Goal: Check status: Check status

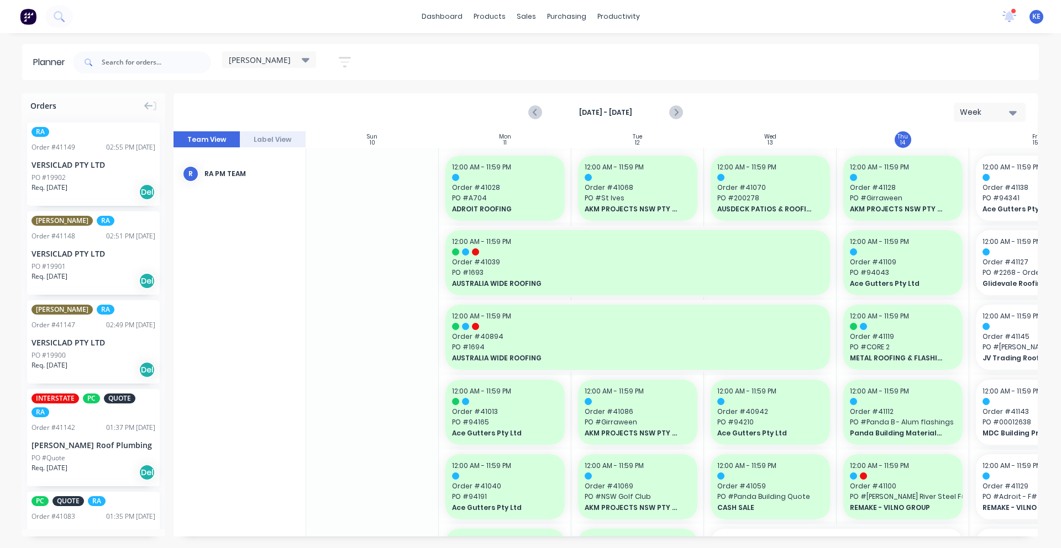
scroll to position [0, 50]
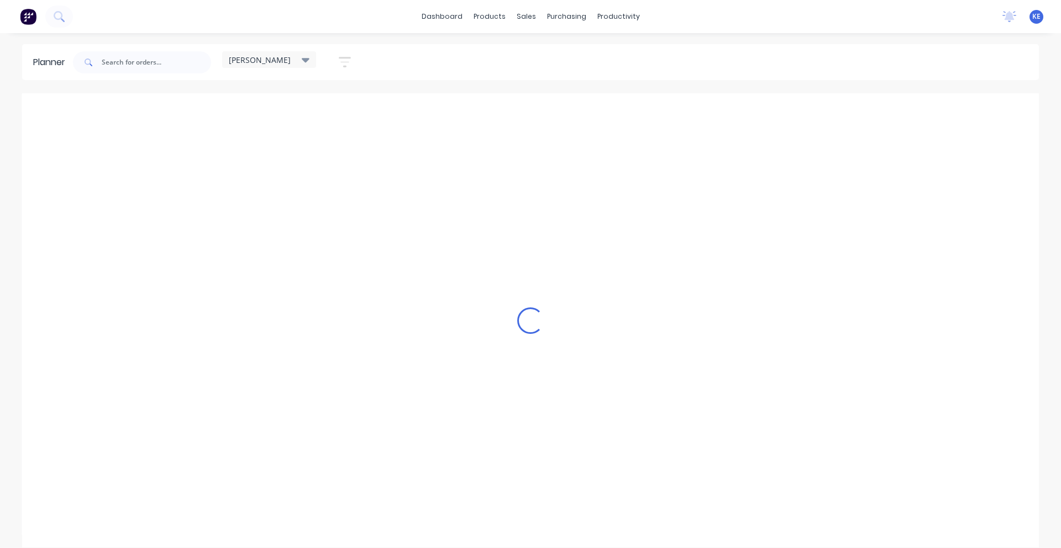
scroll to position [0, 1]
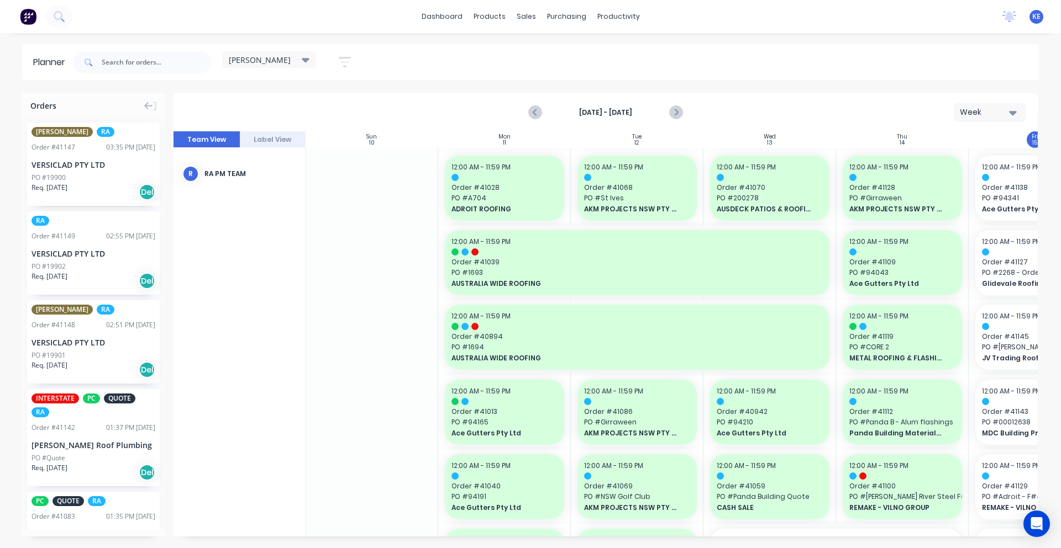
click at [304, 535] on div "Sun 10 [DATE] Mon 11 [DATE] Tue 12 [DATE] Wed 13 [DATE] Thu 14 [DATE] Fri 15 [D…" at bounding box center [605, 333] width 864 height 405
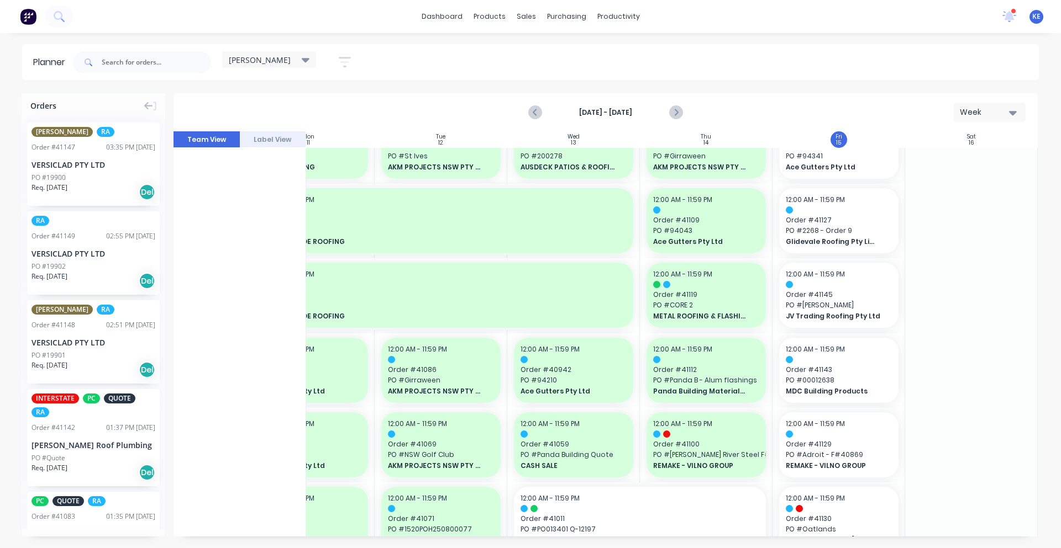
scroll to position [0, 201]
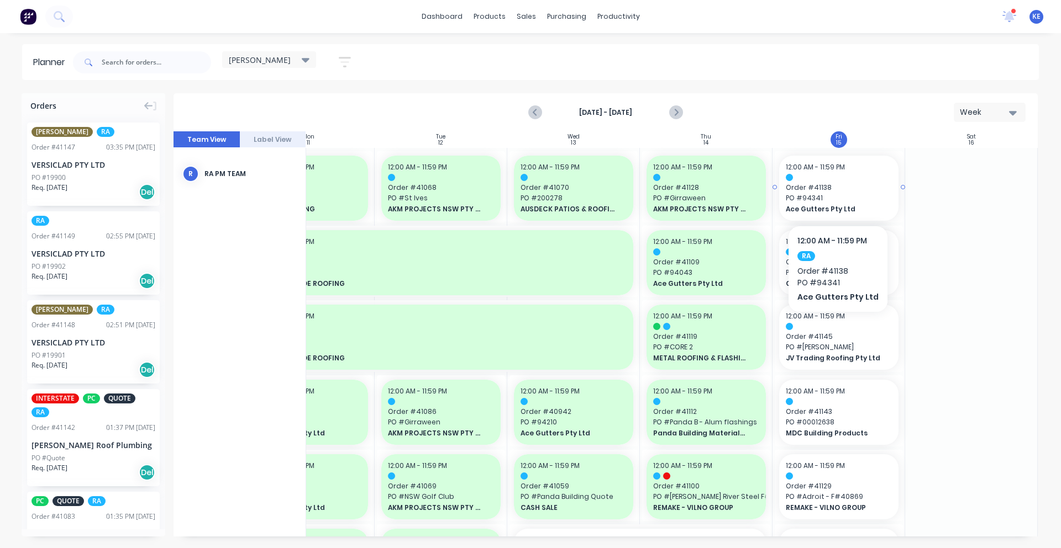
click at [847, 209] on span "Ace Gutters Pty Ltd" at bounding box center [833, 209] width 96 height 10
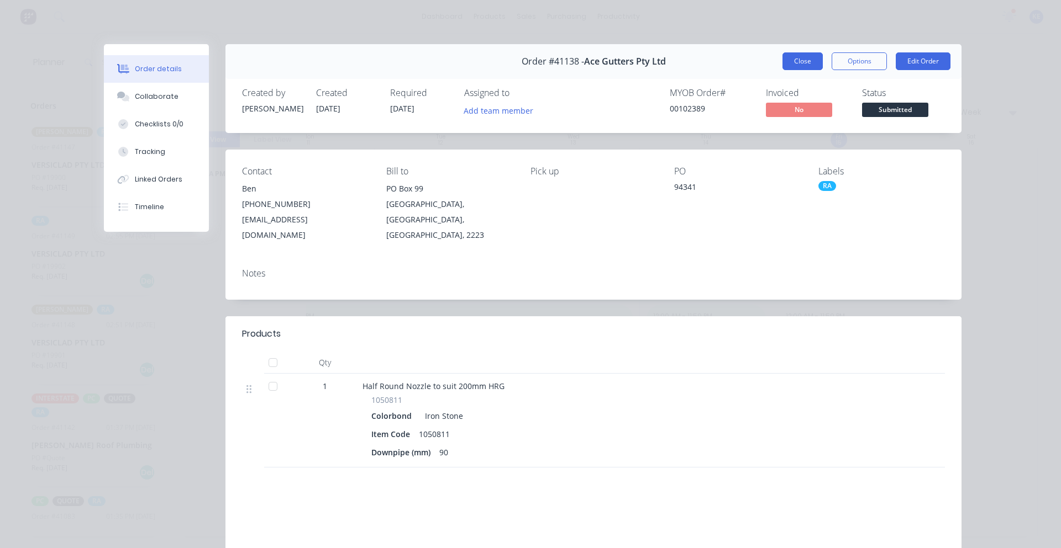
click at [799, 61] on button "Close" at bounding box center [802, 61] width 40 height 18
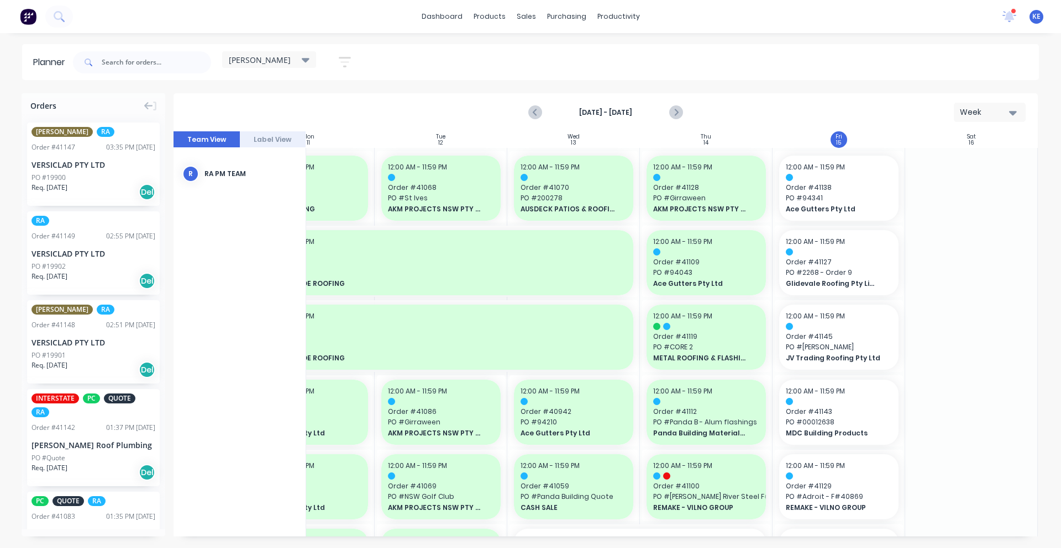
click at [927, 286] on div "Mark as done" at bounding box center [934, 291] width 118 height 23
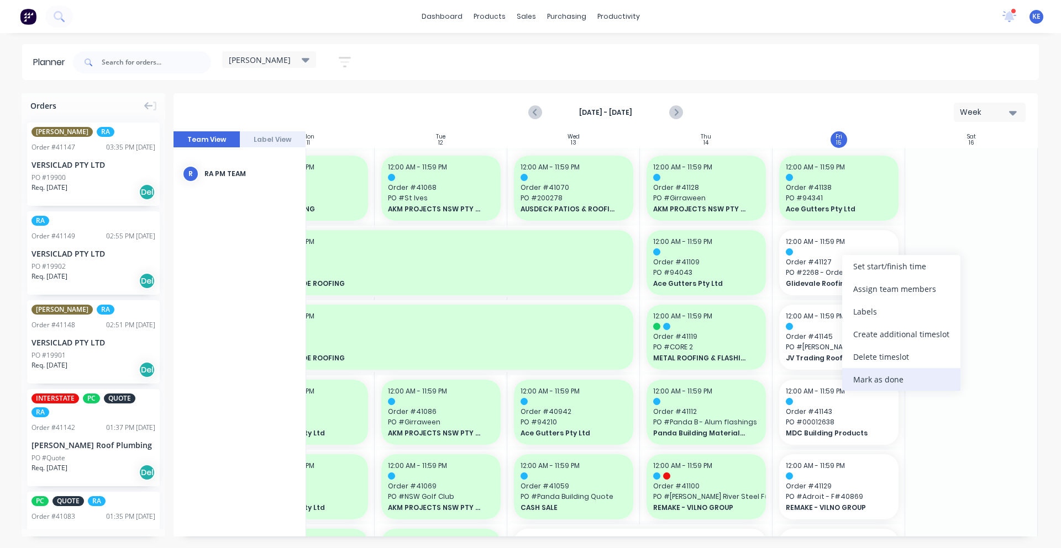
click at [901, 374] on div "Mark as done" at bounding box center [901, 379] width 118 height 23
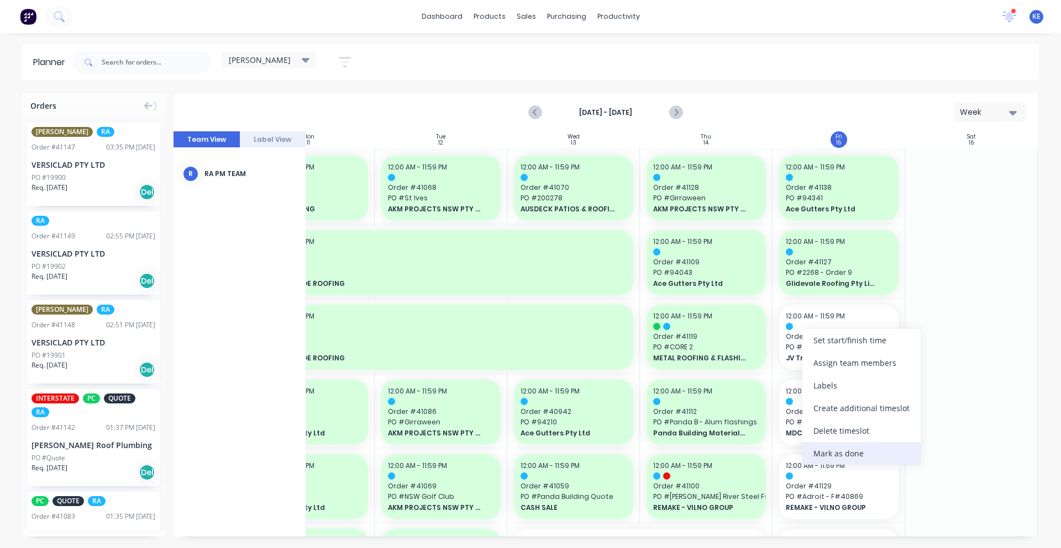
click at [877, 455] on div "Mark as done" at bounding box center [861, 453] width 118 height 23
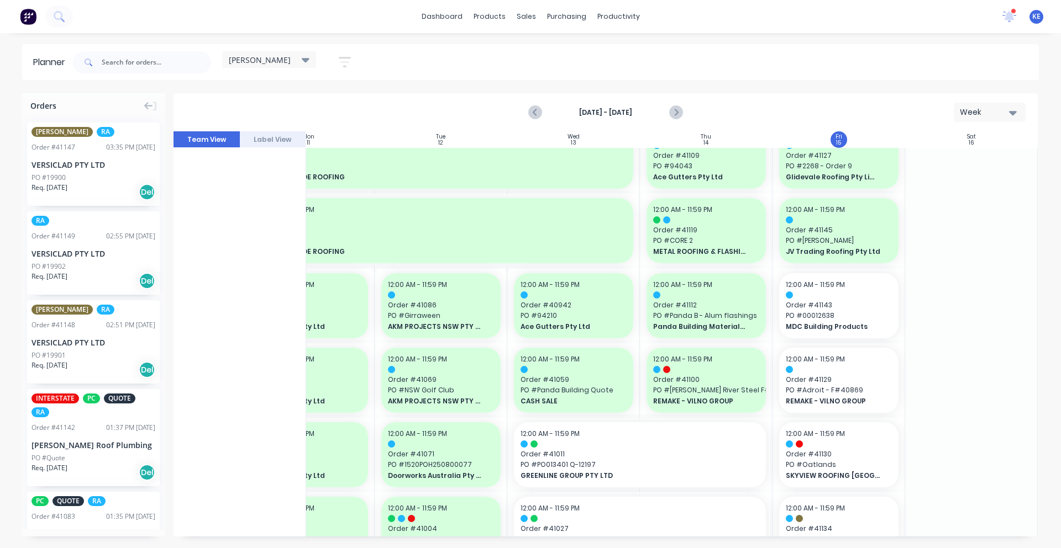
scroll to position [115, 201]
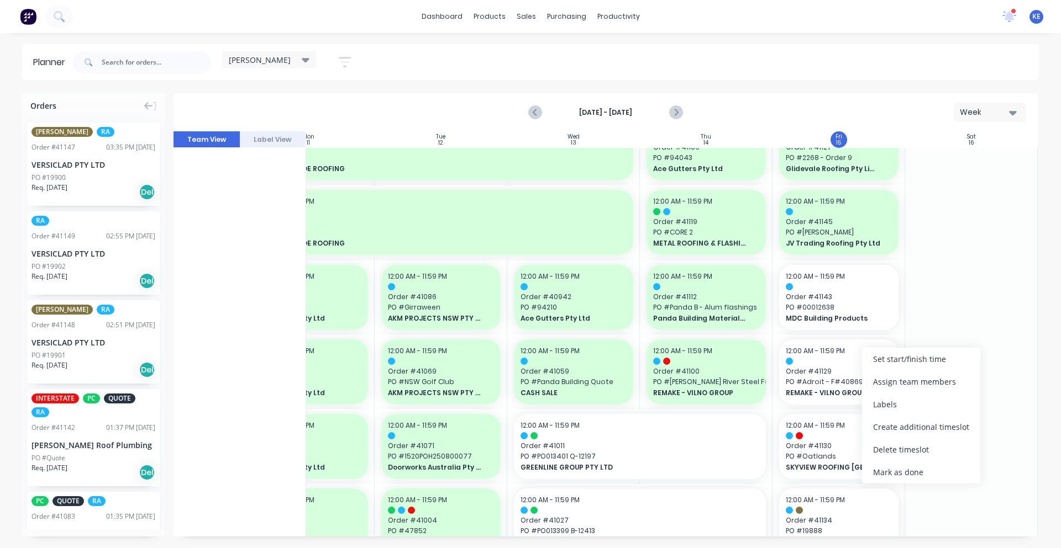
drag, startPoint x: 911, startPoint y: 482, endPoint x: 935, endPoint y: 390, distance: 95.3
click at [911, 482] on div "Mark as done" at bounding box center [921, 472] width 118 height 23
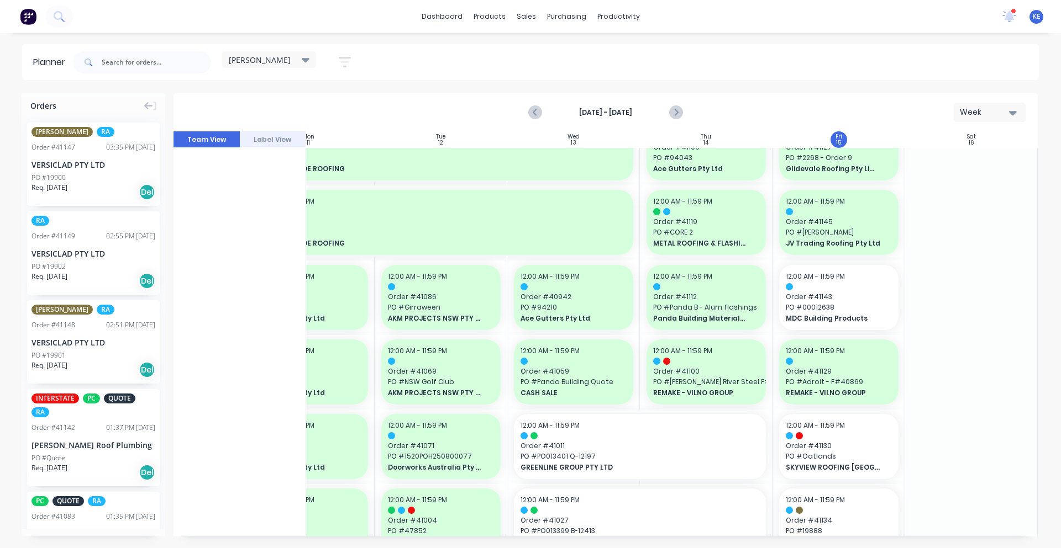
scroll to position [230, 201]
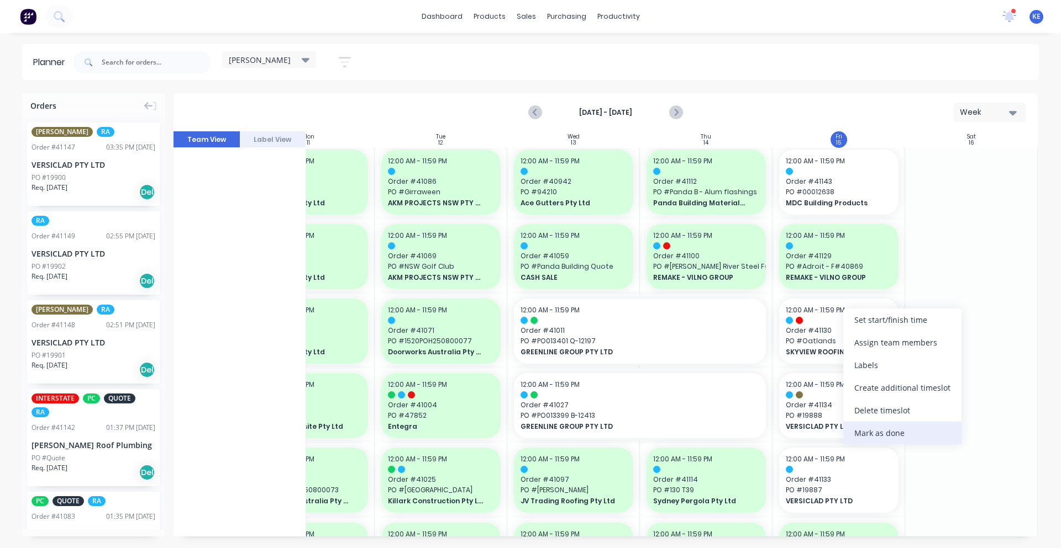
click at [888, 439] on div "Mark as done" at bounding box center [902, 433] width 118 height 23
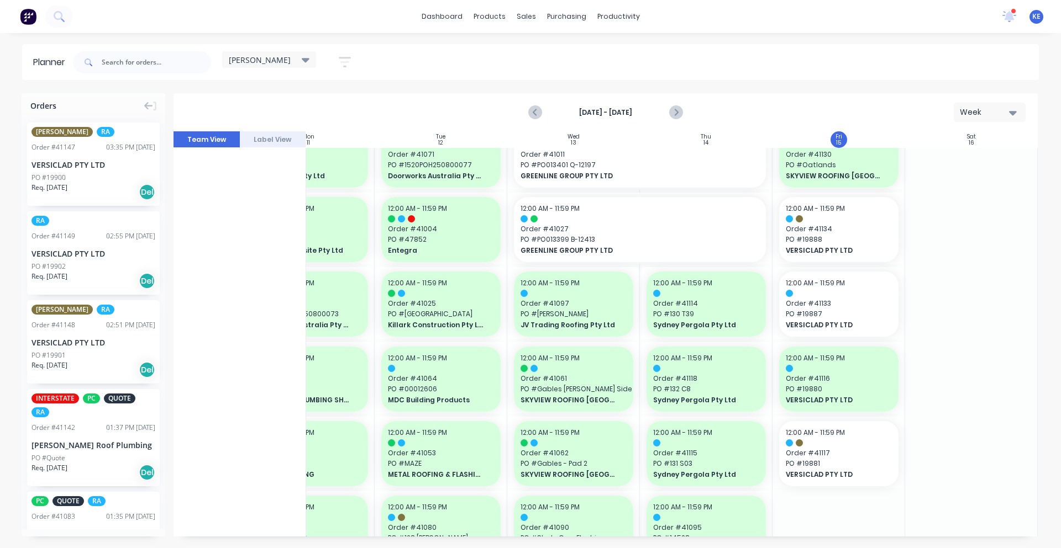
scroll to position [460, 201]
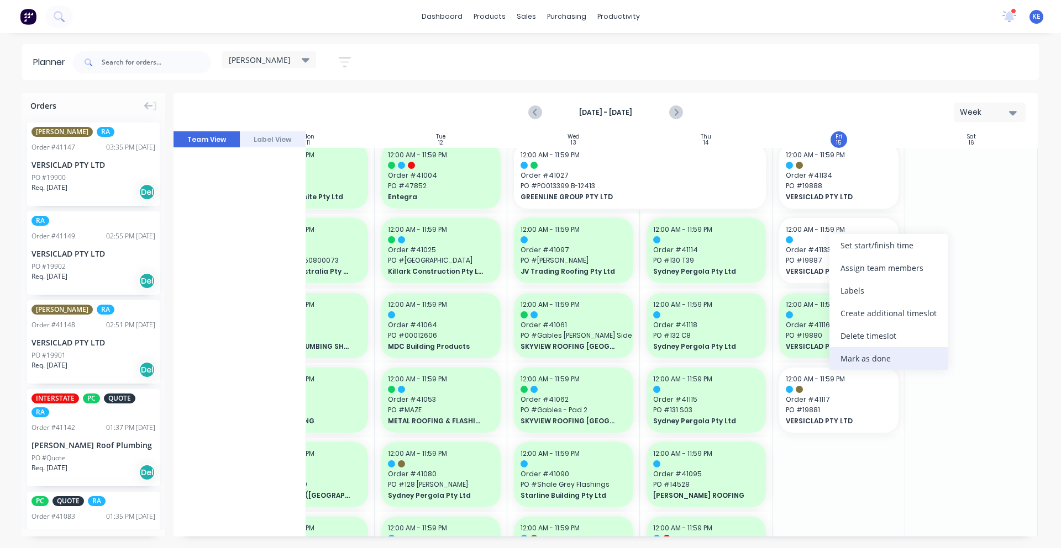
click at [913, 354] on div "Mark as done" at bounding box center [888, 358] width 118 height 23
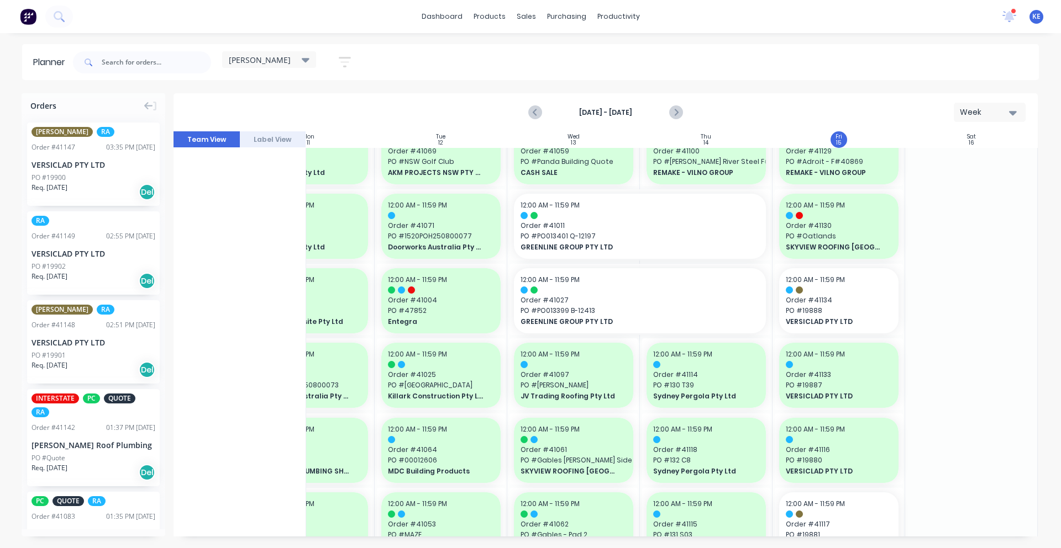
scroll to position [293, 201]
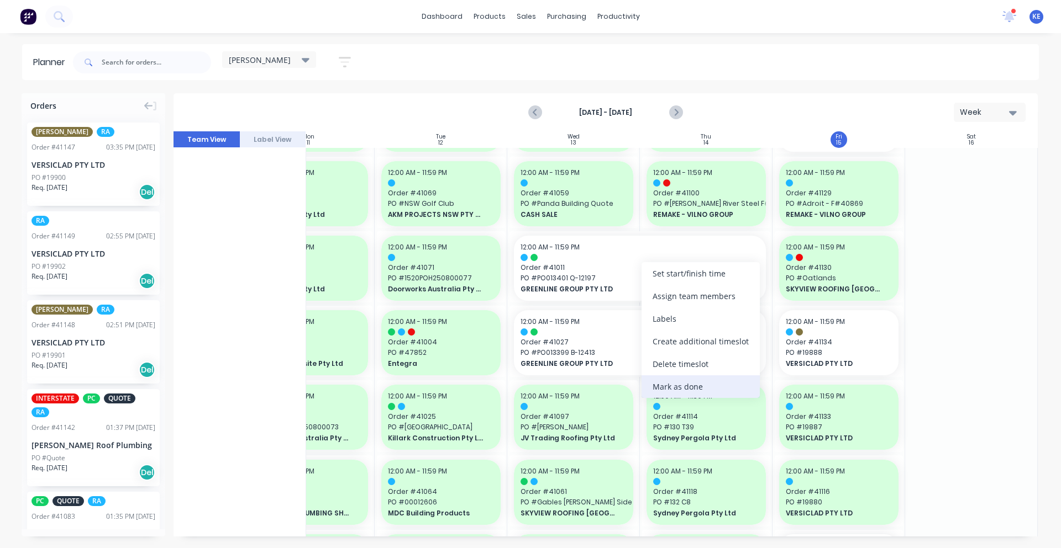
click at [696, 383] on div "Mark as done" at bounding box center [700, 387] width 118 height 23
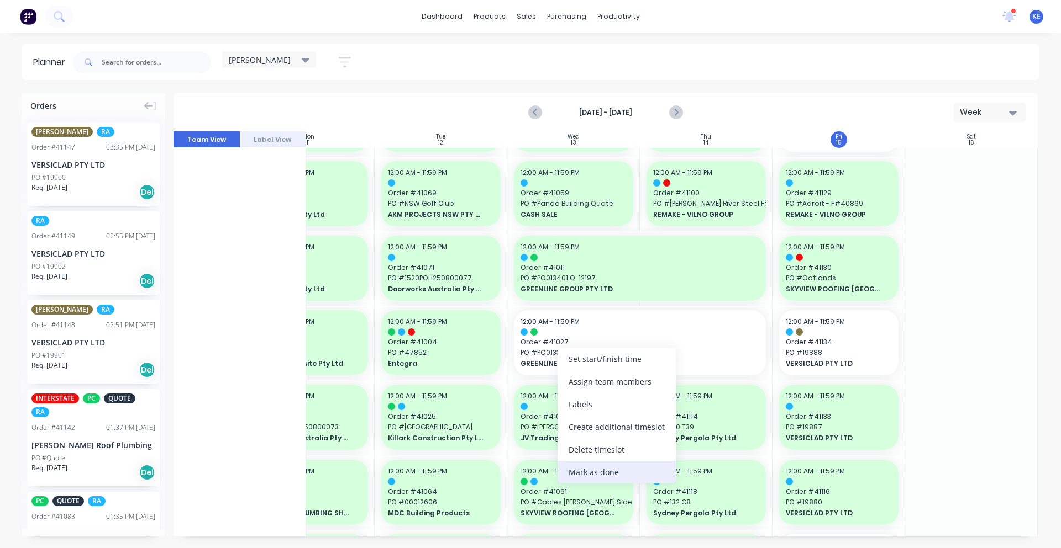
click at [595, 466] on div "Mark as done" at bounding box center [616, 472] width 118 height 23
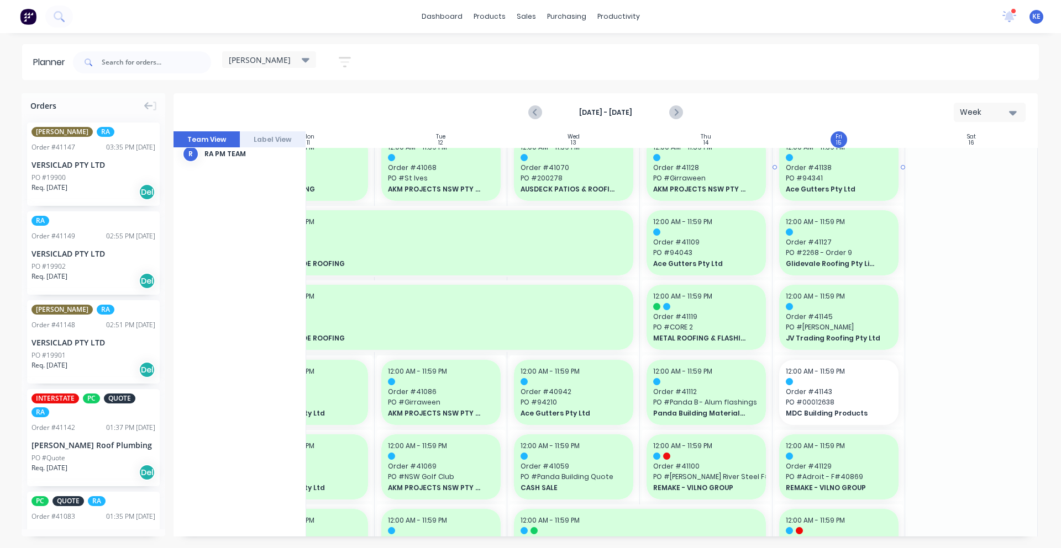
scroll to position [0, 201]
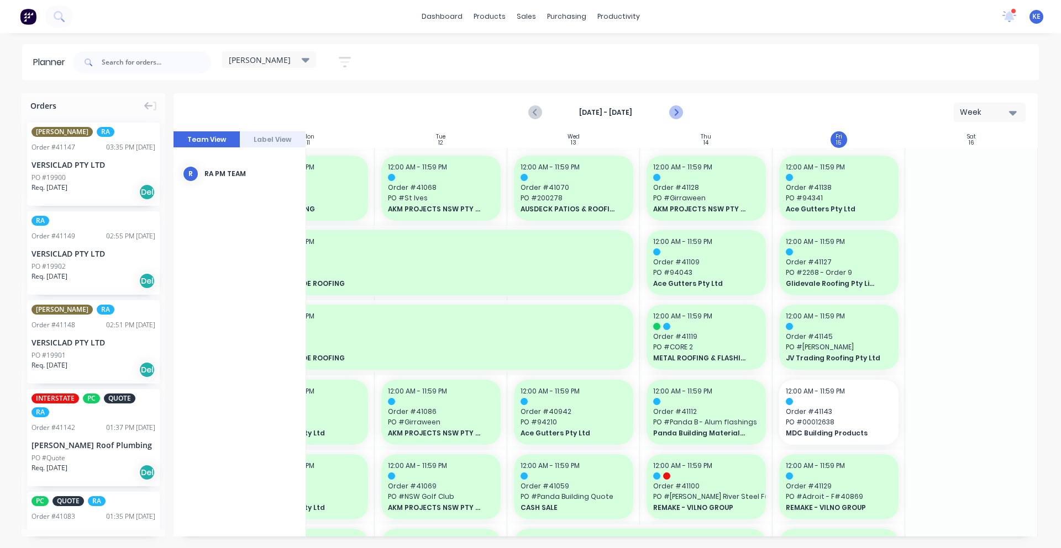
click at [677, 111] on icon "Next page" at bounding box center [675, 112] width 5 height 9
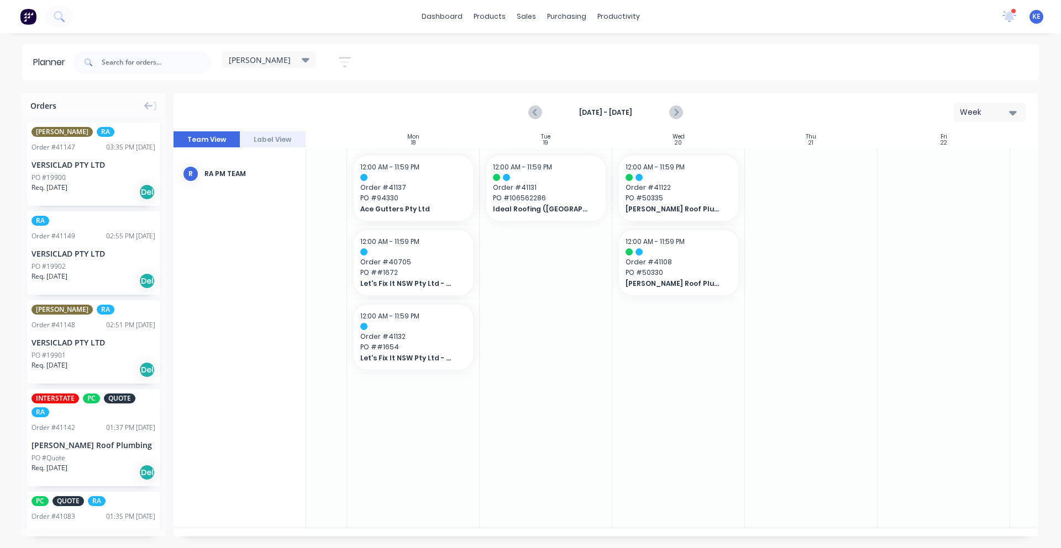
scroll to position [0, 85]
click at [516, 120] on div "[DATE] - [DATE] Week" at bounding box center [606, 112] width 862 height 36
click at [525, 112] on button "Previous page" at bounding box center [535, 113] width 22 height 22
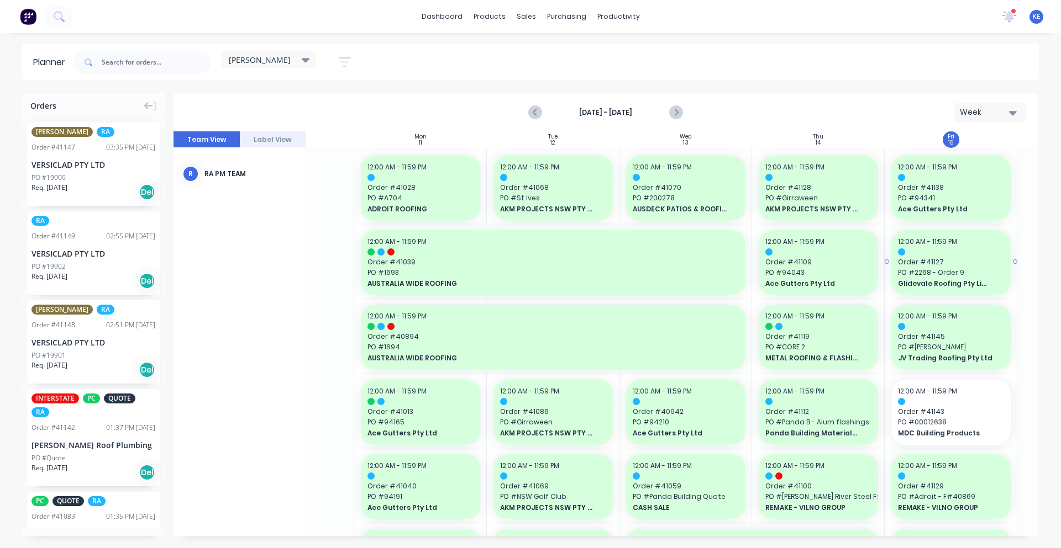
click at [1005, 266] on div "12:00 AM - 11:59 PM Order # 41127 PO # 2268 - Order 9 Glidevale Roofing Pty Lim…" at bounding box center [950, 262] width 119 height 65
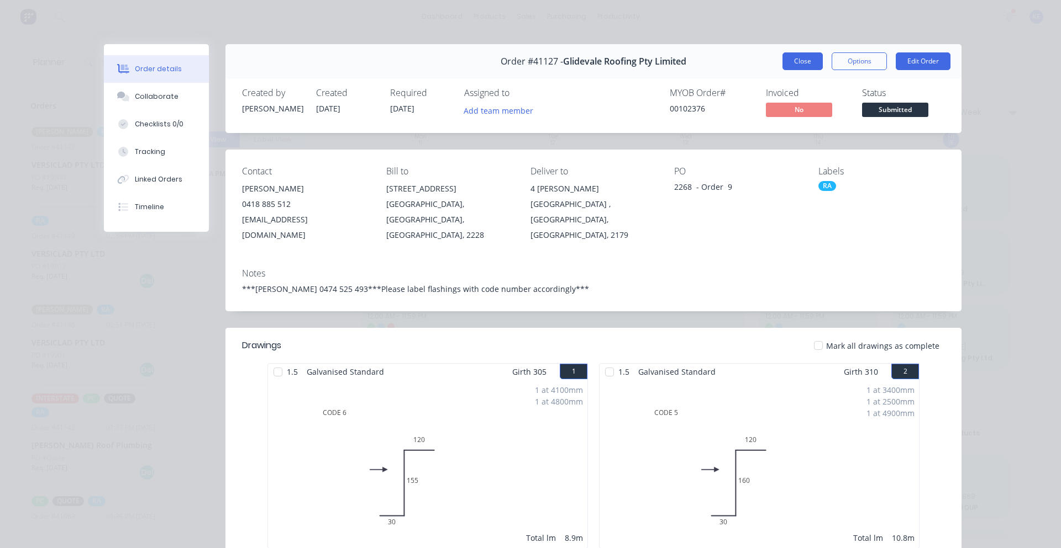
click at [797, 59] on button "Close" at bounding box center [802, 61] width 40 height 18
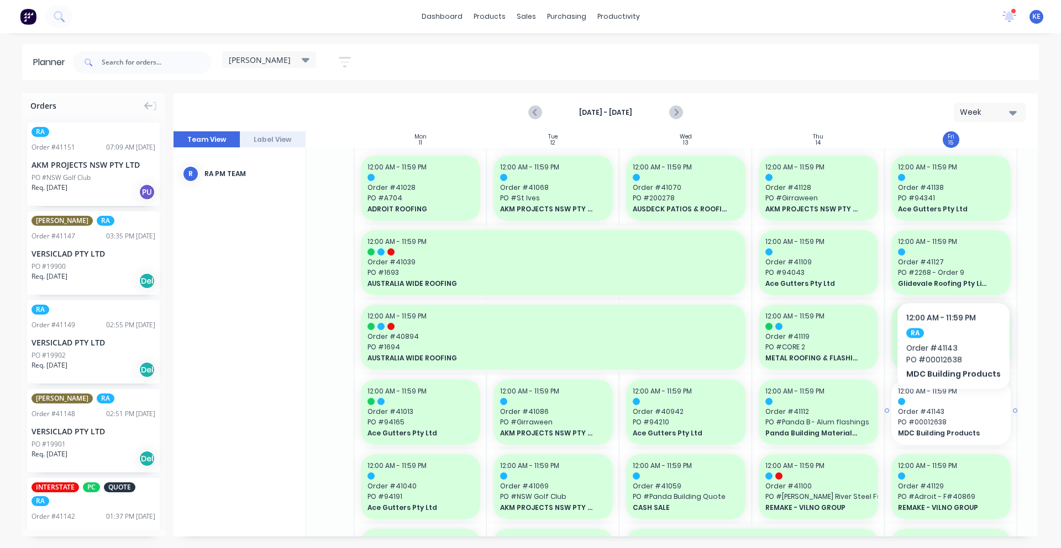
click at [951, 406] on div "12:00 AM - 11:59 PM Order # 41143 PO # 00012638 MDC Building Products" at bounding box center [950, 412] width 119 height 65
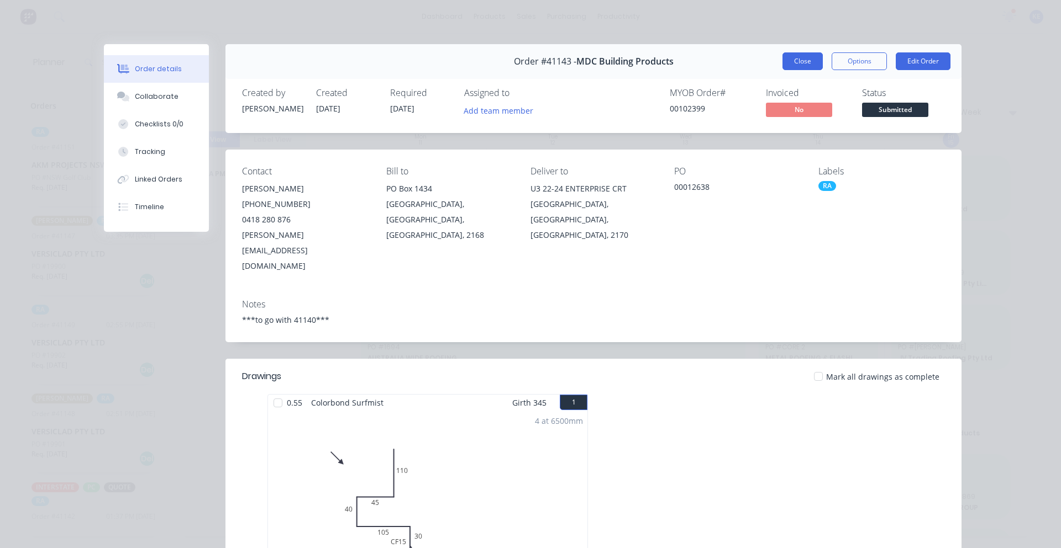
click at [795, 65] on button "Close" at bounding box center [802, 61] width 40 height 18
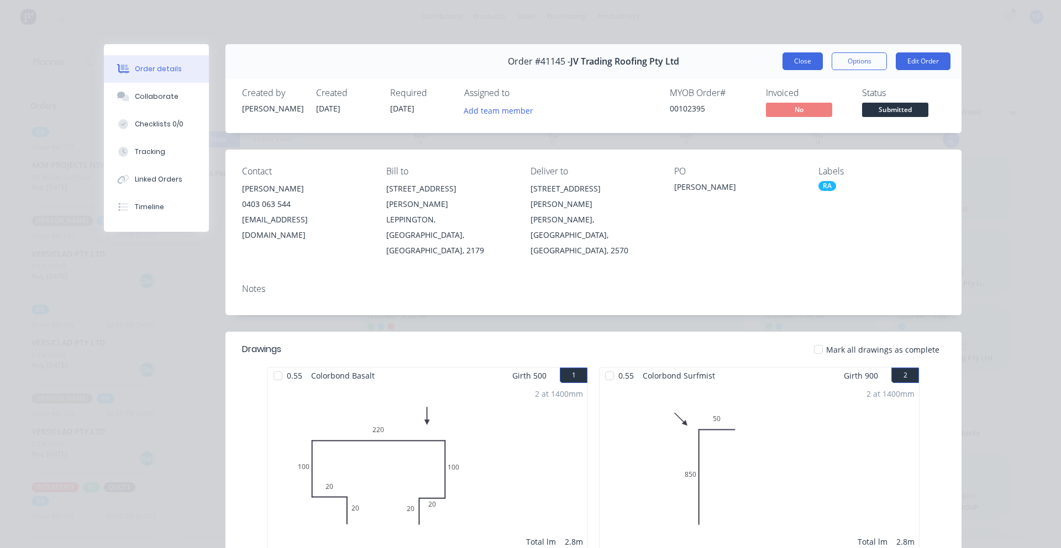
click at [792, 57] on button "Close" at bounding box center [802, 61] width 40 height 18
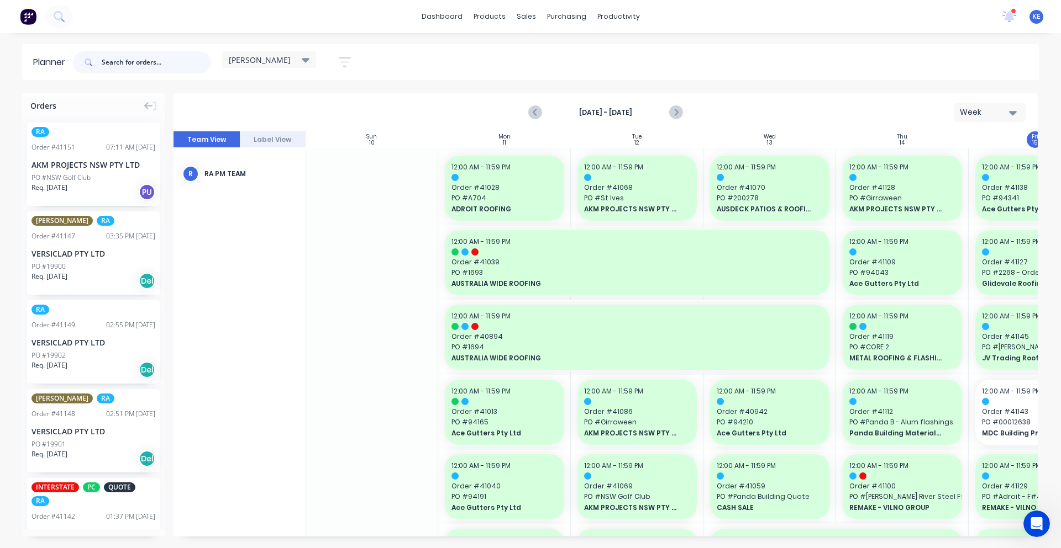
click at [140, 62] on input "text" at bounding box center [156, 62] width 109 height 22
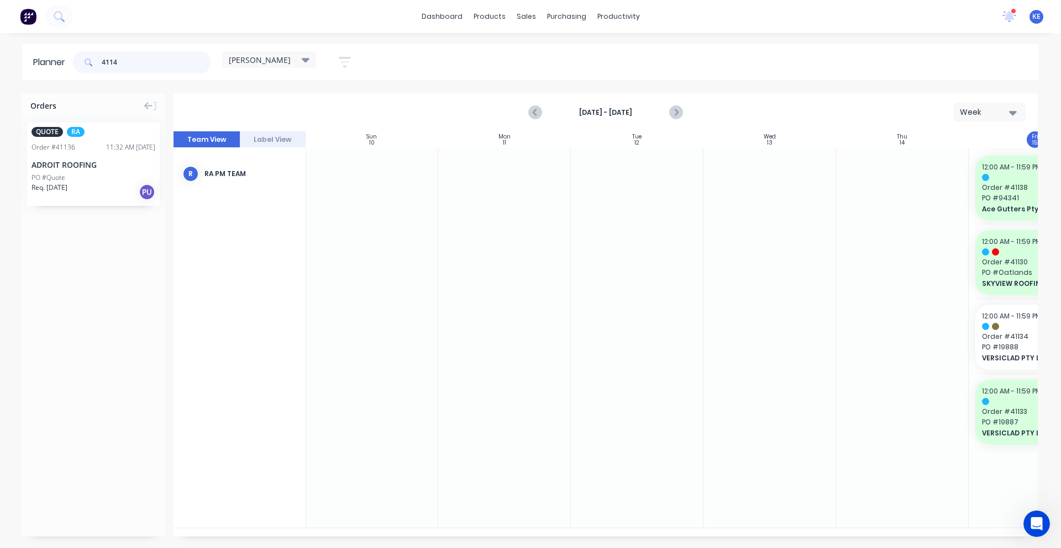
type input "41143"
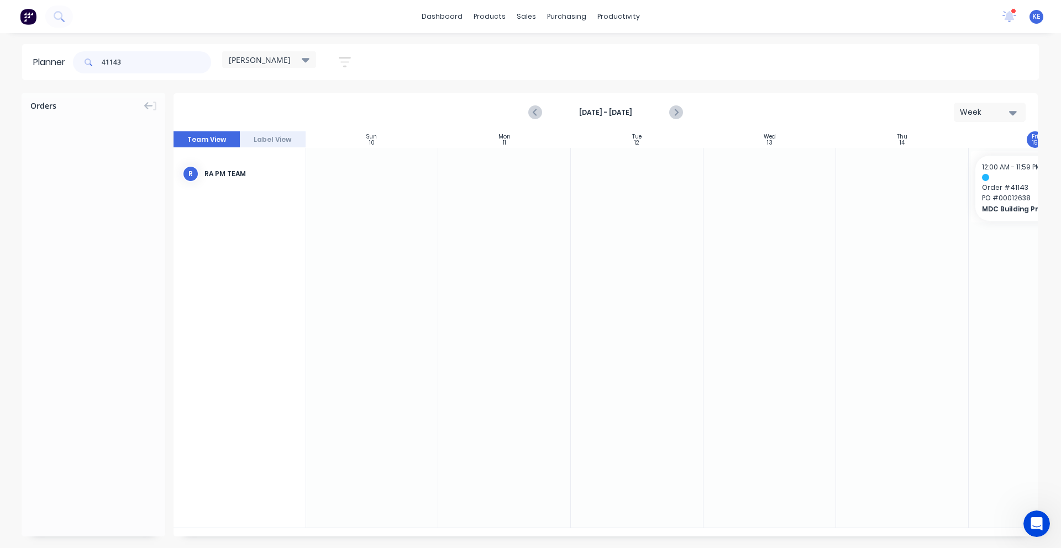
drag, startPoint x: 156, startPoint y: 63, endPoint x: 40, endPoint y: 72, distance: 116.9
click at [48, 71] on header "Planner 41143 kyle Save new view None edit kyle (Default) edit Iraking edit Mic…" at bounding box center [530, 62] width 1016 height 36
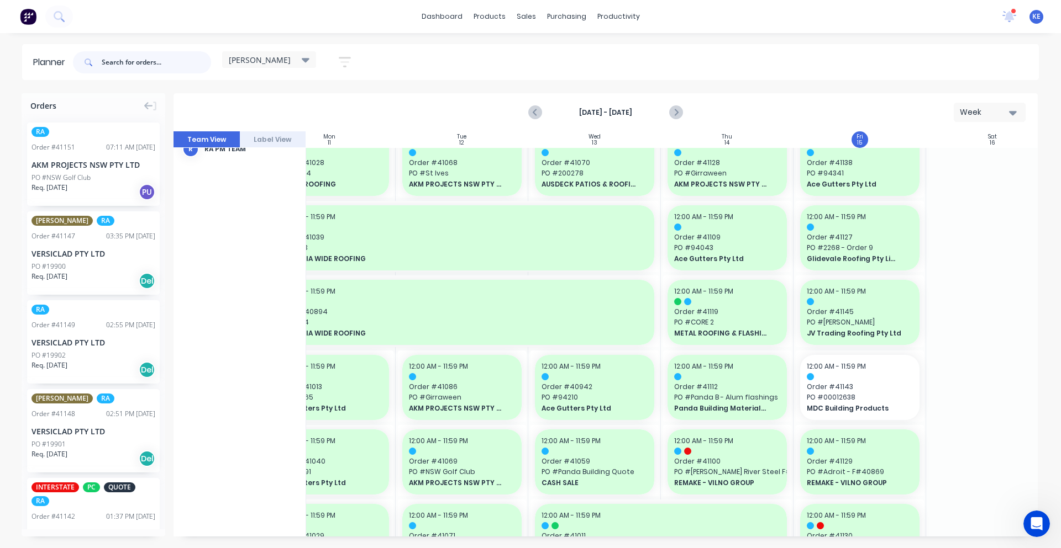
scroll to position [0, 176]
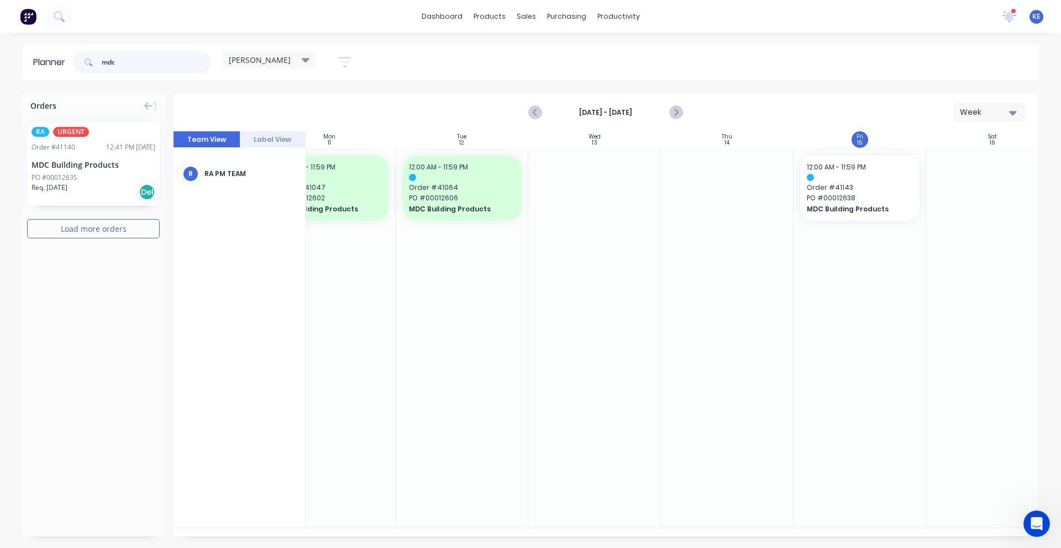
type input "mdc"
drag, startPoint x: 75, startPoint y: 181, endPoint x: 871, endPoint y: 229, distance: 797.9
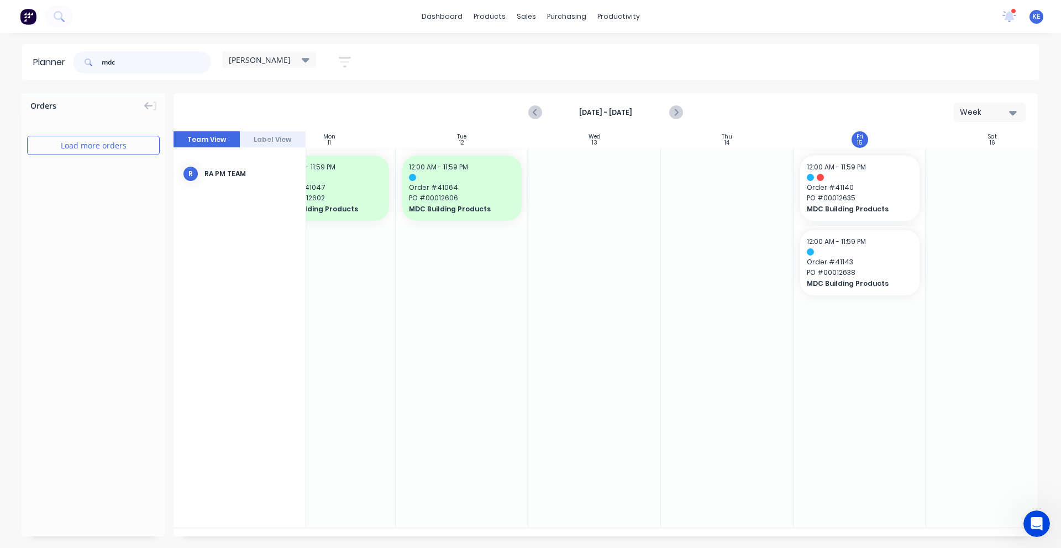
drag, startPoint x: 170, startPoint y: 73, endPoint x: 137, endPoint y: 77, distance: 32.9
click at [137, 77] on div "mdc" at bounding box center [142, 62] width 138 height 33
drag, startPoint x: 145, startPoint y: 71, endPoint x: 2, endPoint y: 80, distance: 142.8
click at [36, 76] on header "Planner mdc kyle Save new view None edit kyle (Default) edit Iraking edit Micha…" at bounding box center [530, 62] width 1016 height 36
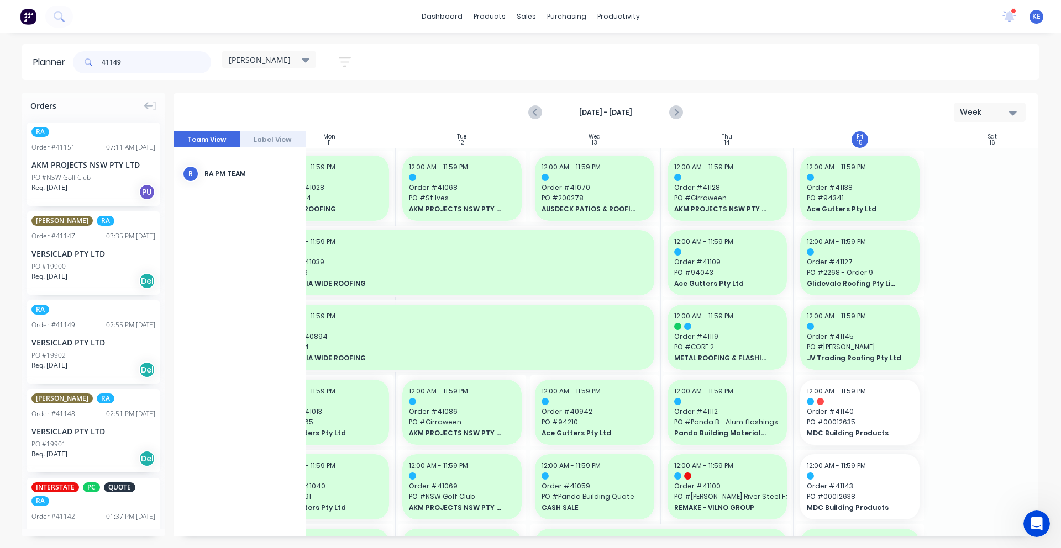
click at [135, 54] on input "41149" at bounding box center [156, 62] width 109 height 22
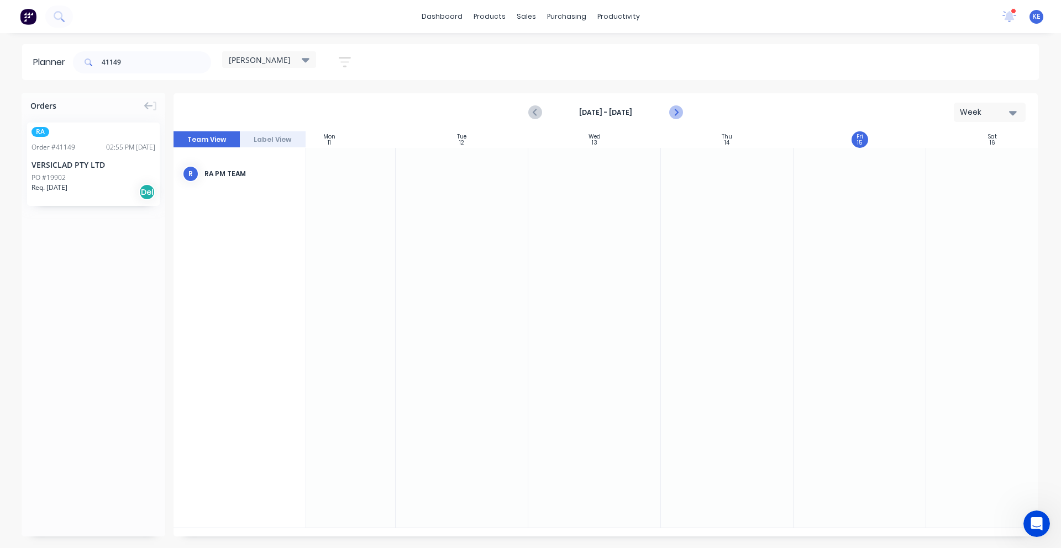
click at [680, 111] on icon "Next page" at bounding box center [674, 112] width 13 height 13
drag, startPoint x: 104, startPoint y: 160, endPoint x: 321, endPoint y: 183, distance: 218.4
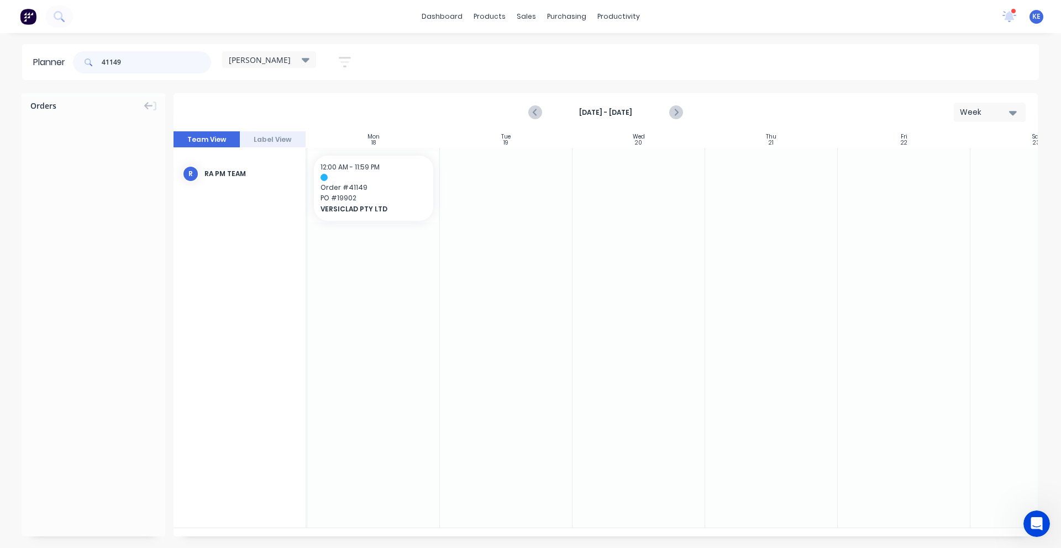
click at [141, 56] on input "41149" at bounding box center [156, 62] width 109 height 22
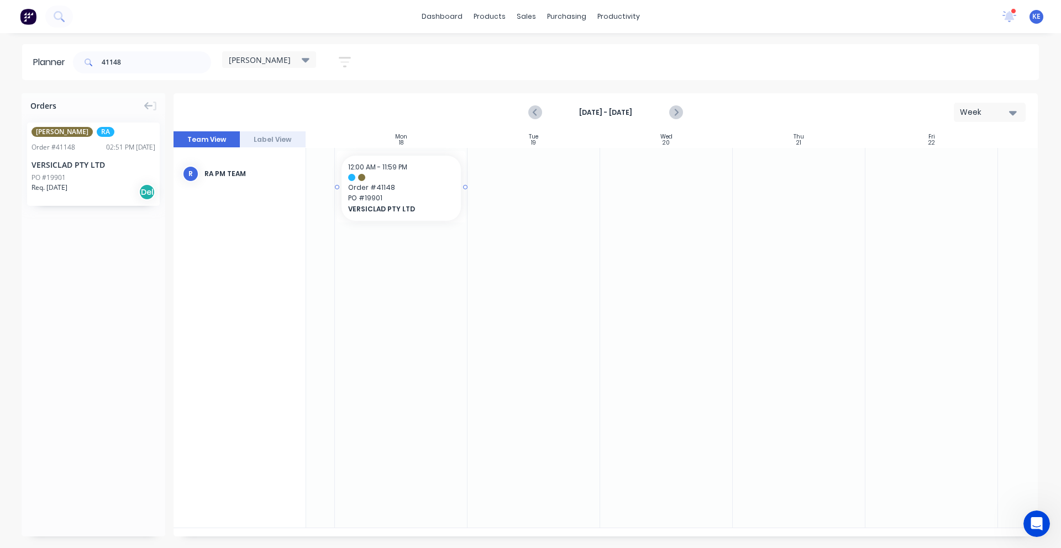
drag, startPoint x: 78, startPoint y: 186, endPoint x: 322, endPoint y: 188, distance: 243.6
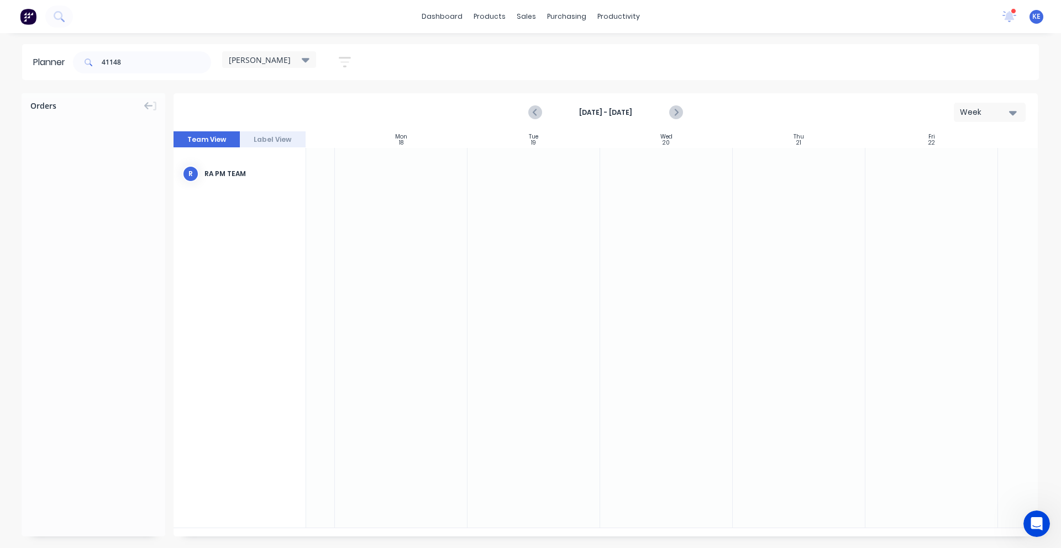
scroll to position [0, 93]
drag, startPoint x: 313, startPoint y: 195, endPoint x: 409, endPoint y: 194, distance: 95.6
click at [165, 64] on input "41148" at bounding box center [156, 62] width 109 height 22
type input "41147"
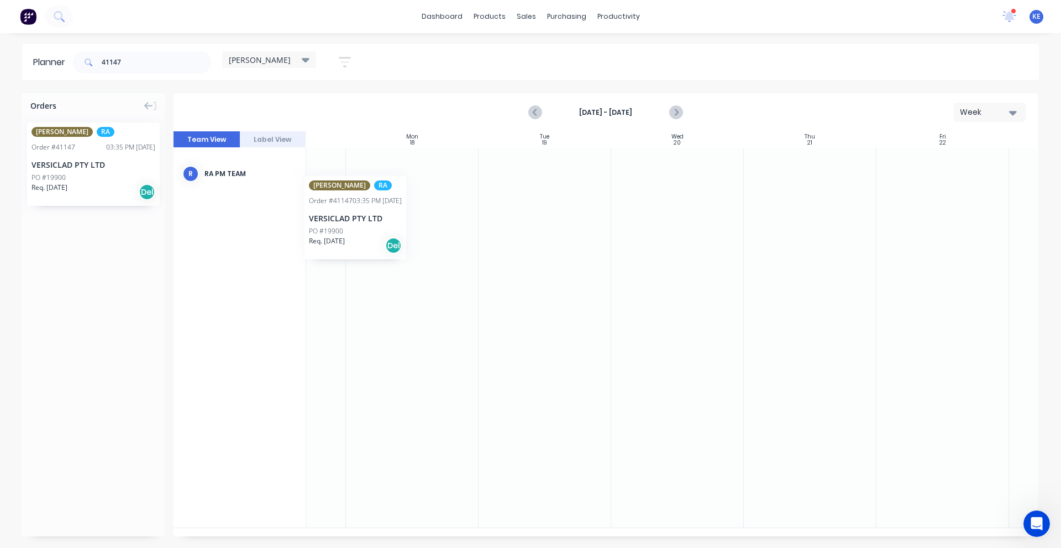
scroll to position [0, 65]
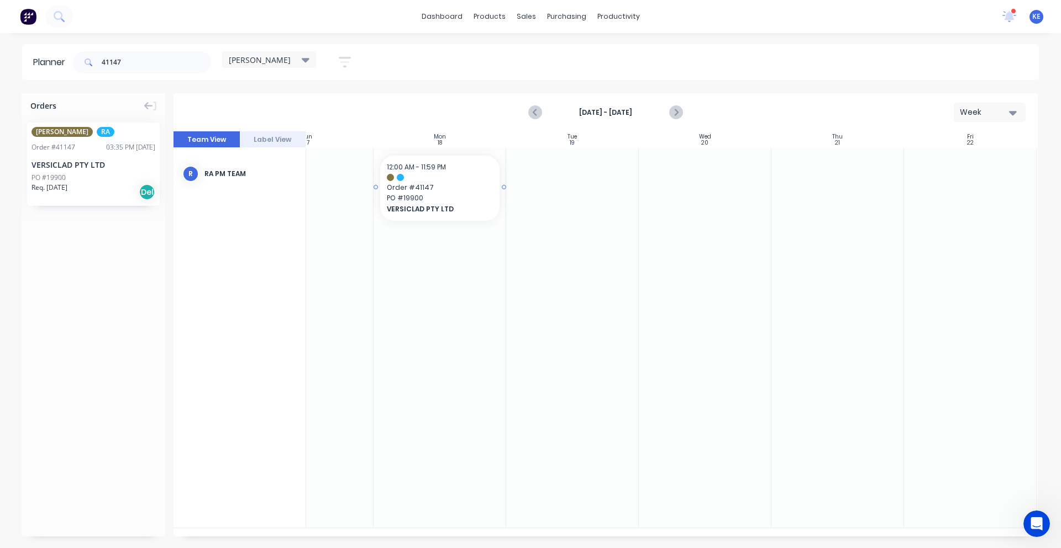
drag, startPoint x: 65, startPoint y: 169, endPoint x: 405, endPoint y: 172, distance: 340.3
drag, startPoint x: 141, startPoint y: 58, endPoint x: -279, endPoint y: 55, distance: 419.8
click at [0, 55] on html "dashboard products sales purchasing productivity dashboard products Product Cat…" at bounding box center [530, 274] width 1061 height 548
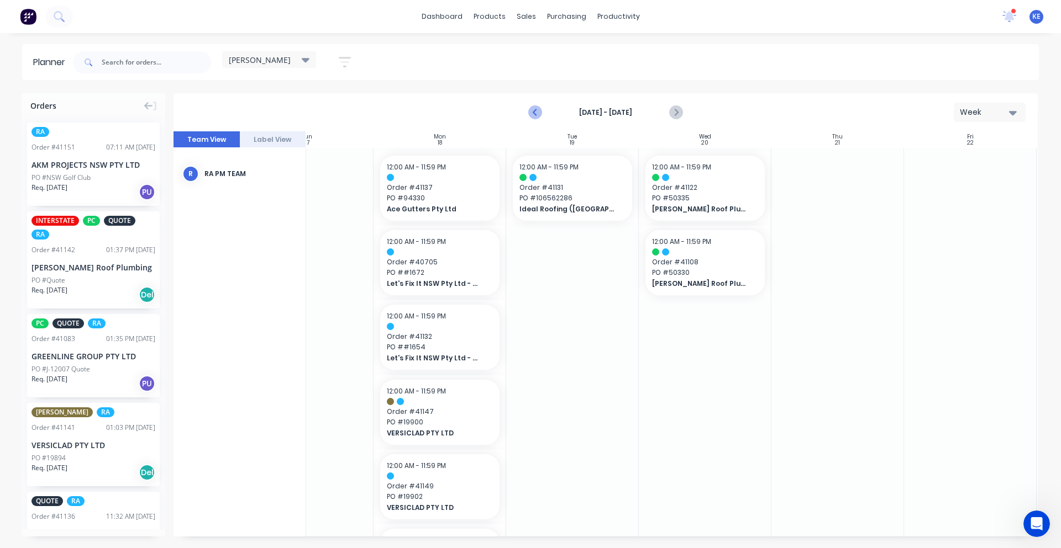
click at [539, 111] on icon "Previous page" at bounding box center [535, 112] width 13 height 13
